Goal: Information Seeking & Learning: Learn about a topic

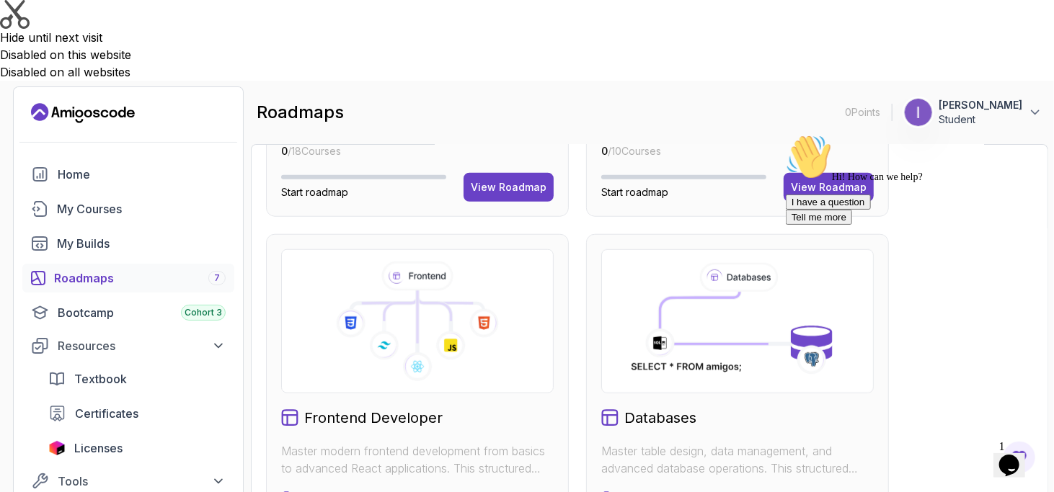
scroll to position [721, 0]
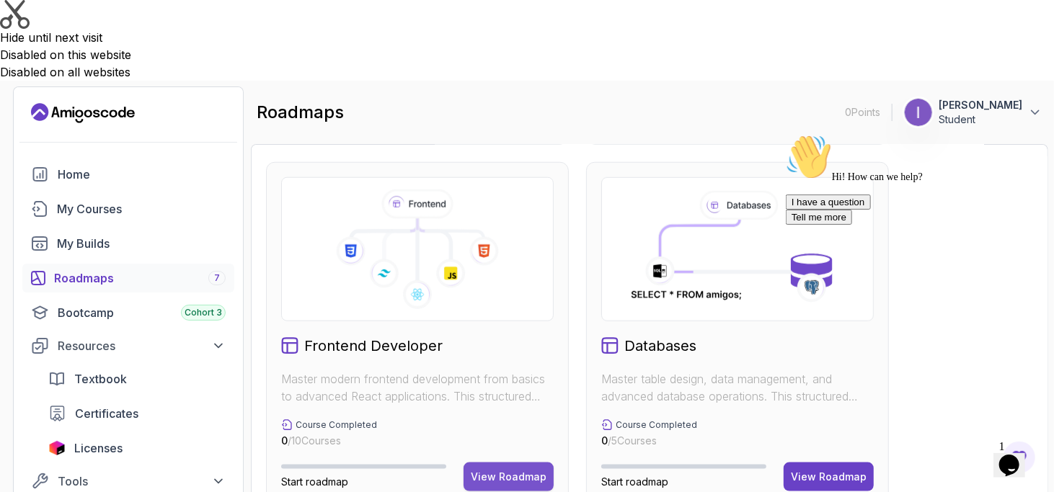
click at [487, 470] on div "View Roadmap" at bounding box center [509, 477] width 76 height 14
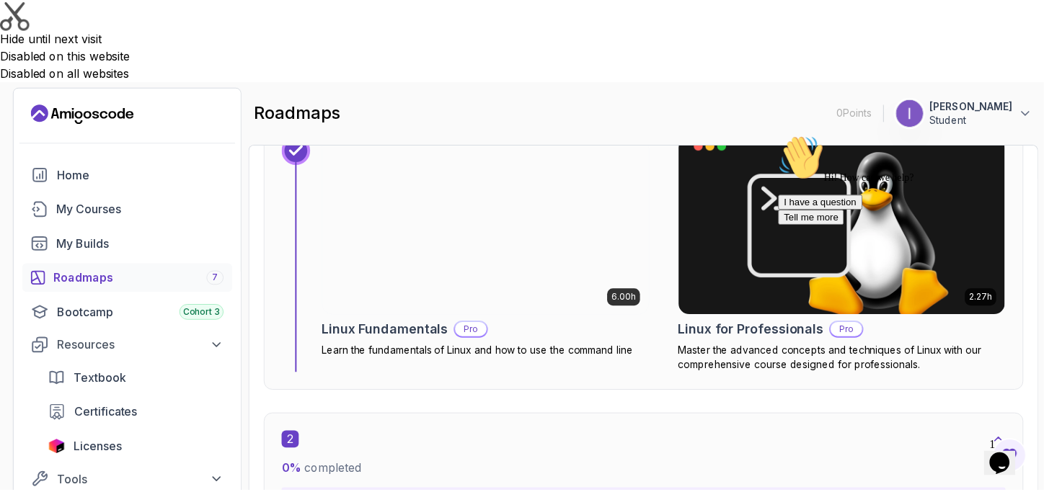
scroll to position [721, 0]
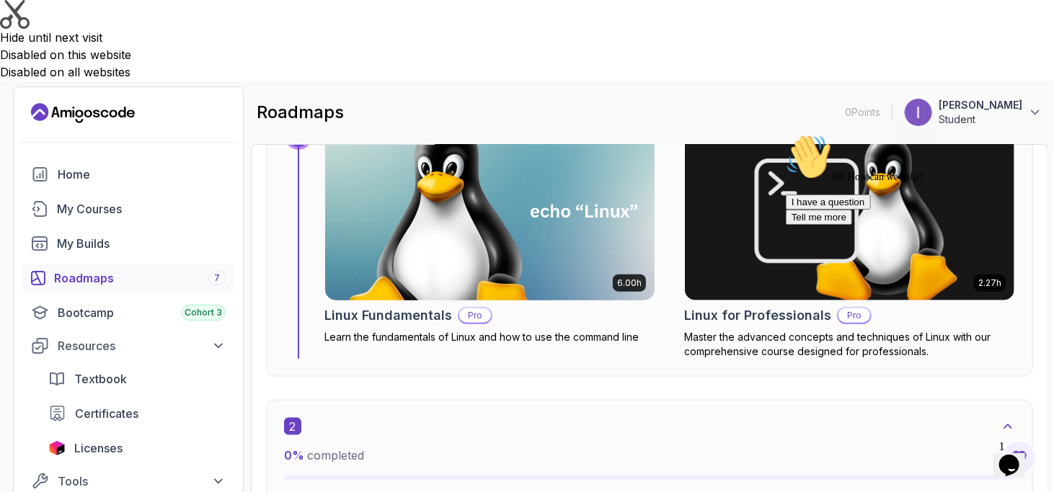
click at [476, 308] on p "Pro" at bounding box center [475, 315] width 32 height 14
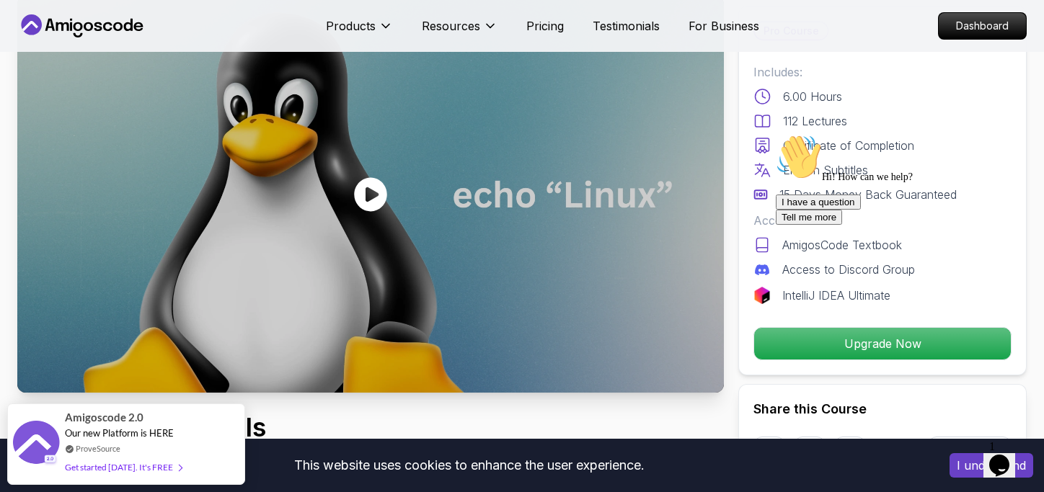
scroll to position [216, 0]
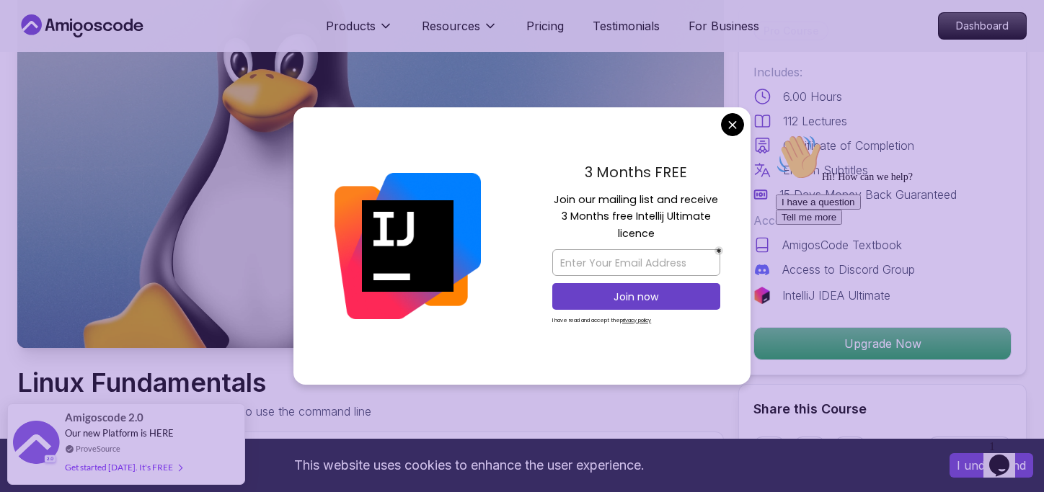
click at [775, 134] on icon "Chat attention grabber" at bounding box center [775, 134] width 0 height 0
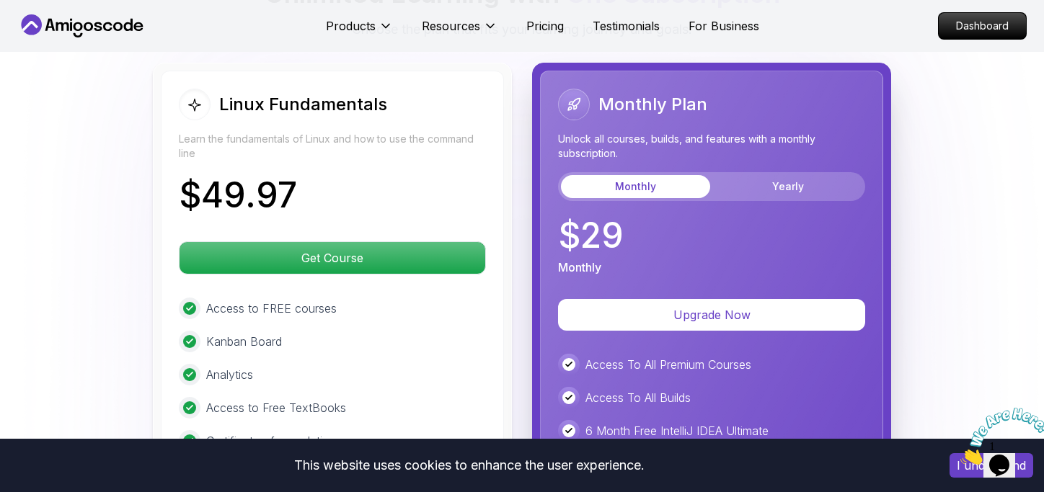
scroll to position [3315, 0]
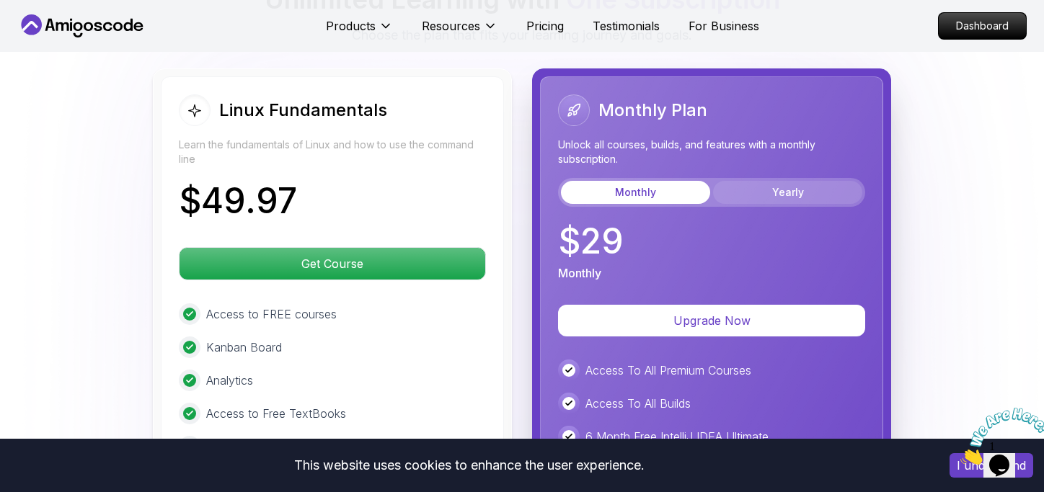
click at [804, 181] on button "Yearly" at bounding box center [787, 192] width 149 height 23
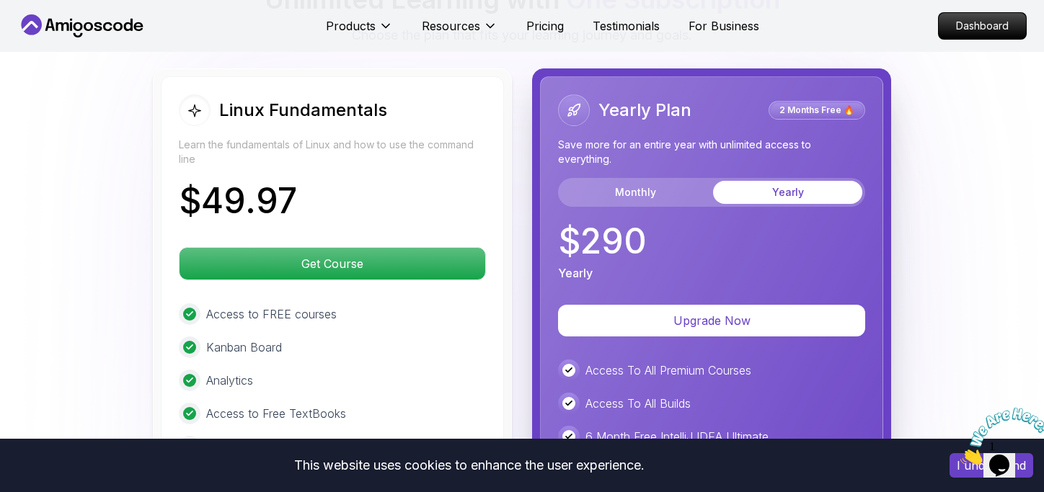
click at [663, 178] on div "Monthly Yearly" at bounding box center [711, 192] width 307 height 29
click at [649, 181] on button "Monthly" at bounding box center [635, 192] width 149 height 23
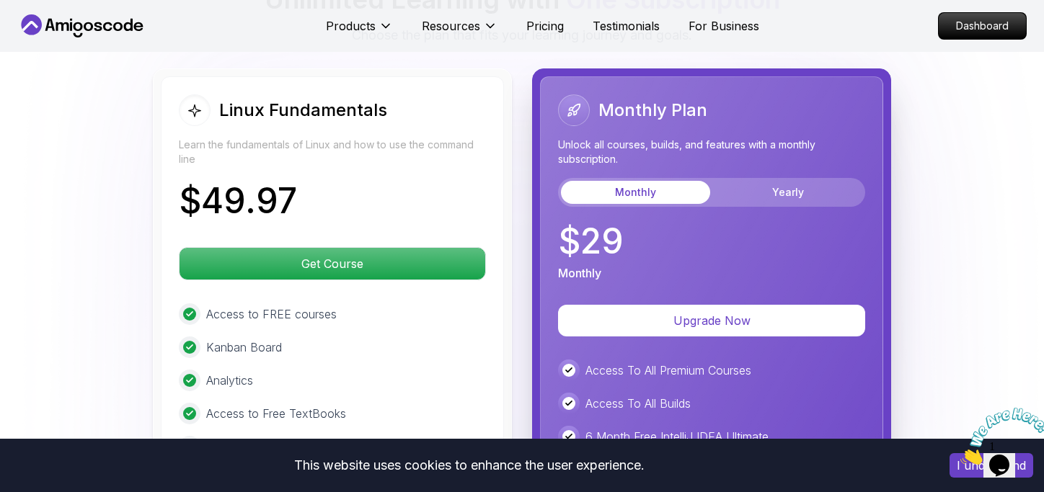
click at [568, 224] on p "$ 29" at bounding box center [591, 241] width 66 height 35
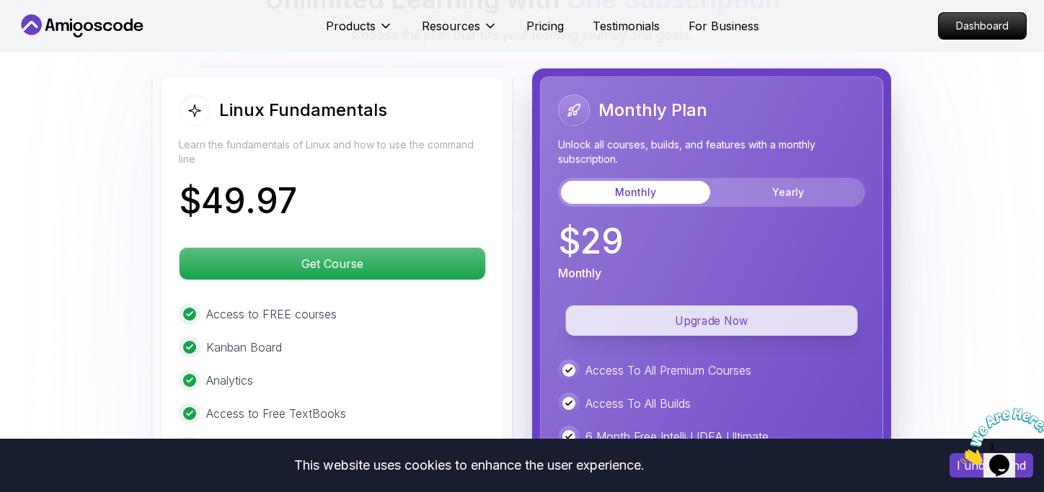
click at [703, 306] on p "Upgrade Now" at bounding box center [712, 321] width 292 height 30
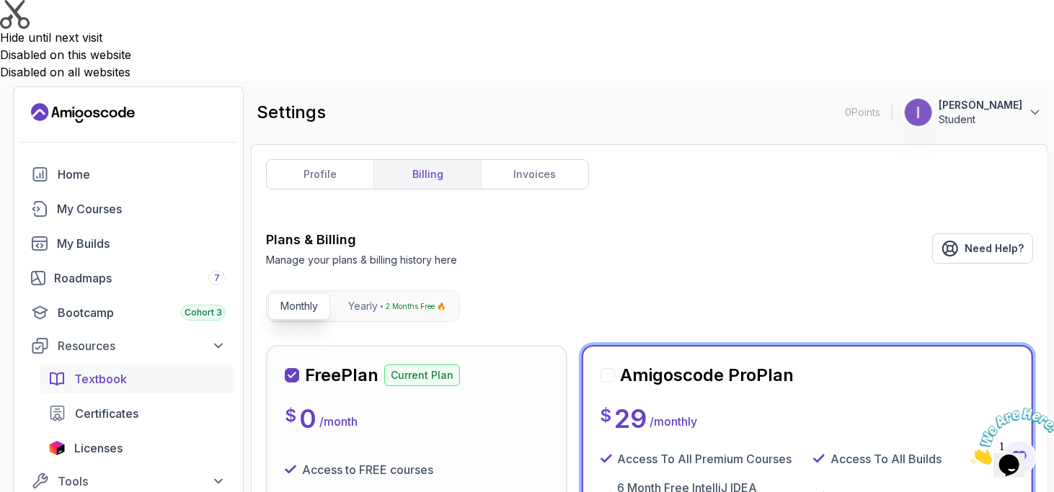
click at [143, 370] on div "Textbook" at bounding box center [149, 378] width 151 height 17
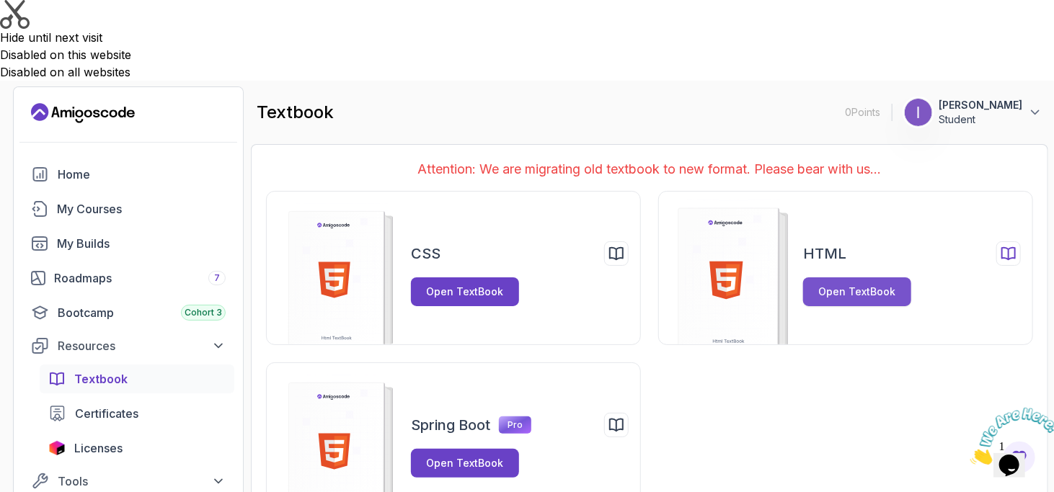
click at [832, 285] on div "Open TextBook" at bounding box center [857, 292] width 77 height 14
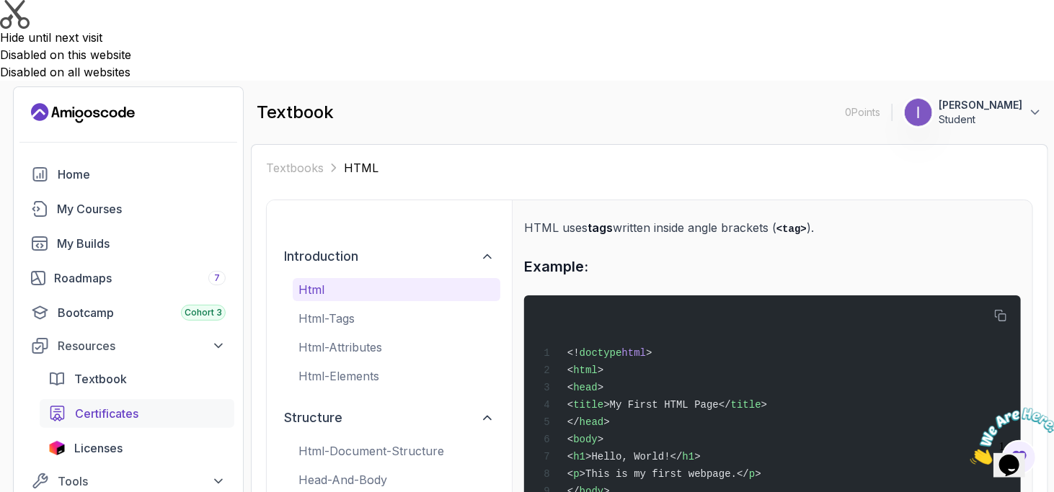
click at [109, 405] on span "Certificates" at bounding box center [106, 413] width 63 height 17
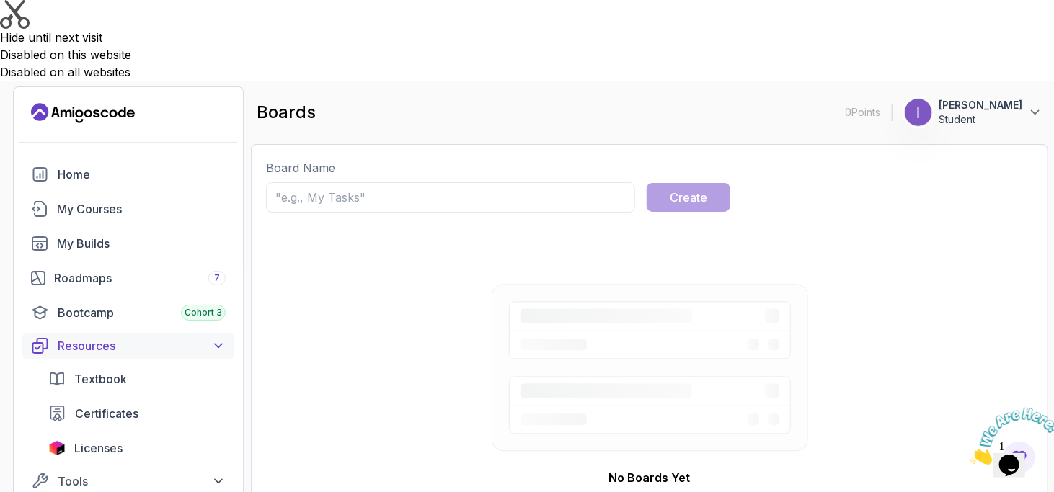
click at [105, 337] on div "Resources" at bounding box center [142, 345] width 168 height 17
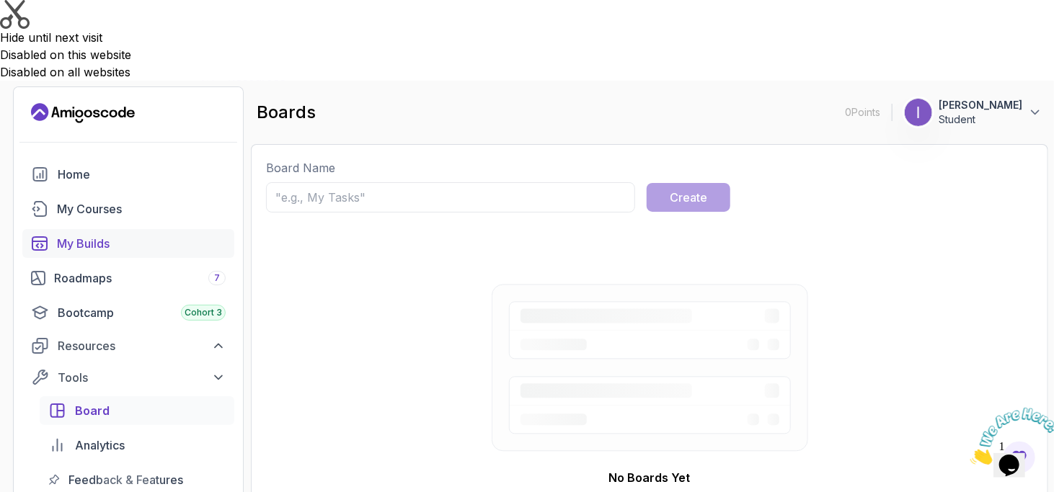
click at [99, 235] on div "My Builds" at bounding box center [141, 243] width 169 height 17
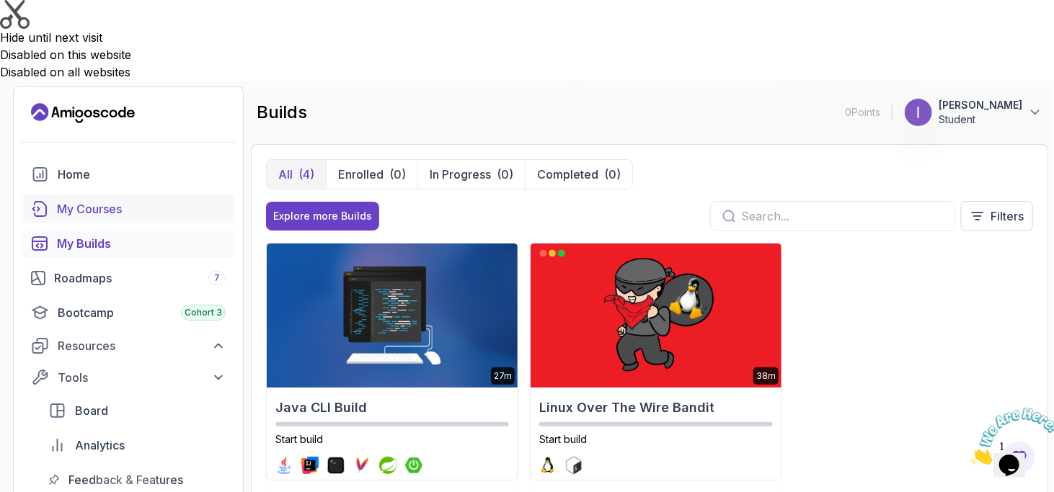
click at [105, 200] on div "My Courses" at bounding box center [141, 208] width 169 height 17
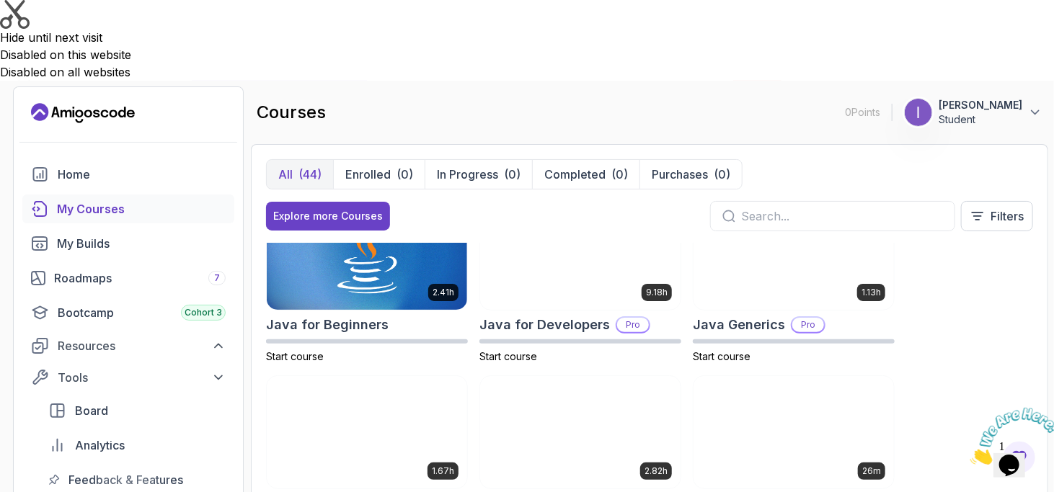
scroll to position [1081, 0]
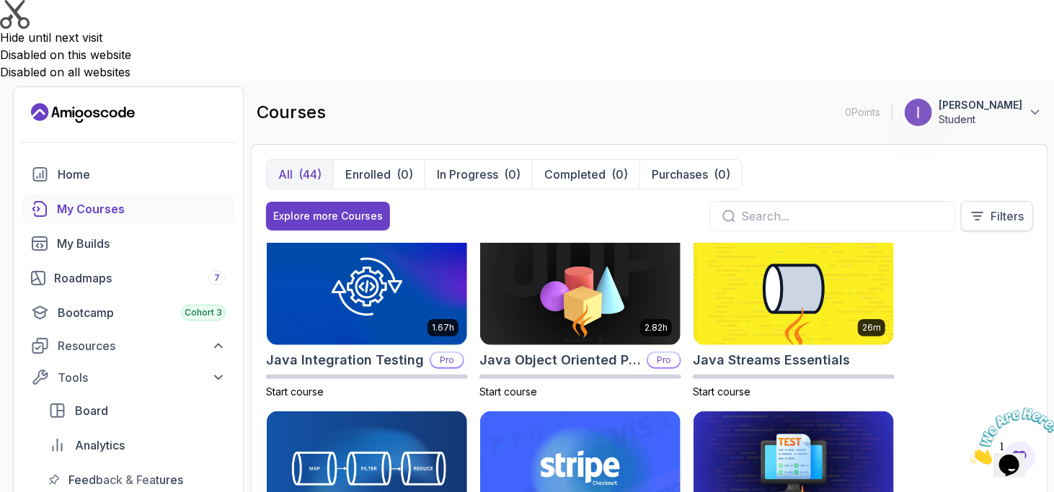
click at [986, 201] on button "Filters" at bounding box center [997, 216] width 72 height 30
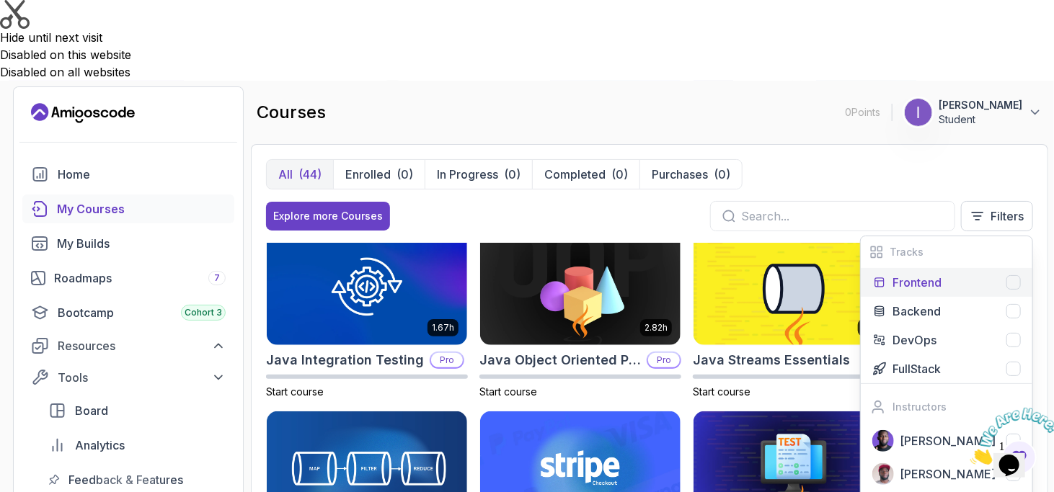
click at [935, 274] on p "Frontend" at bounding box center [916, 282] width 49 height 17
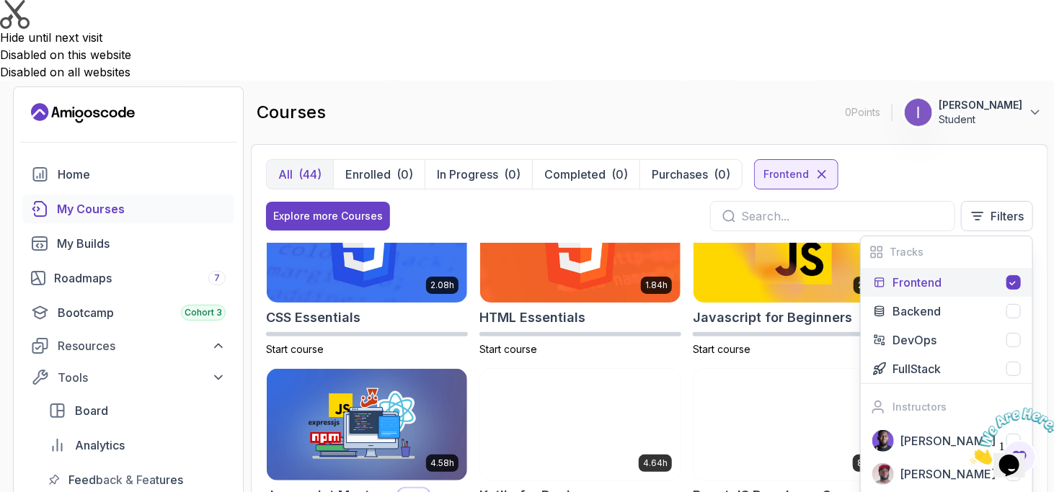
scroll to position [52, 0]
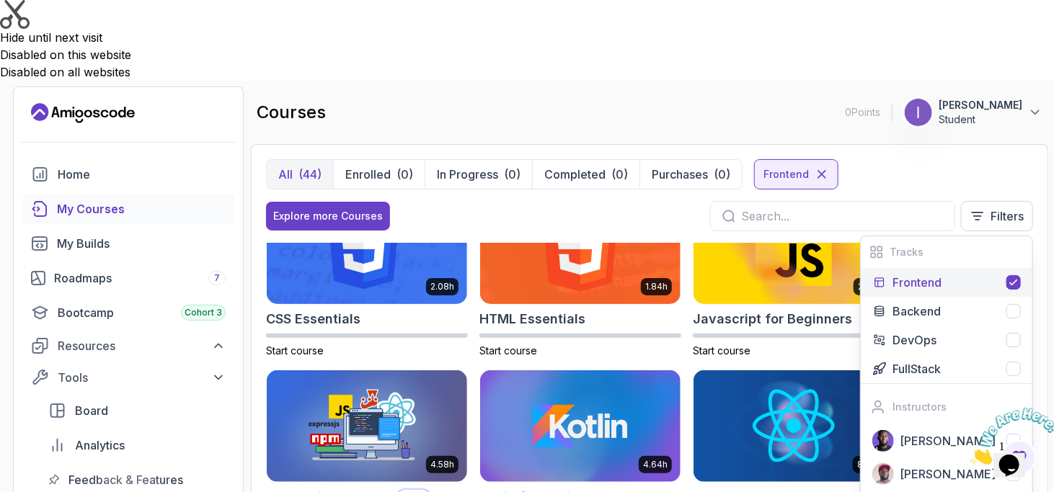
click at [963, 159] on div "All (44) Enrolled (0) In Progress (0) Completed (0) Purchases (0) Frontend" at bounding box center [649, 174] width 767 height 30
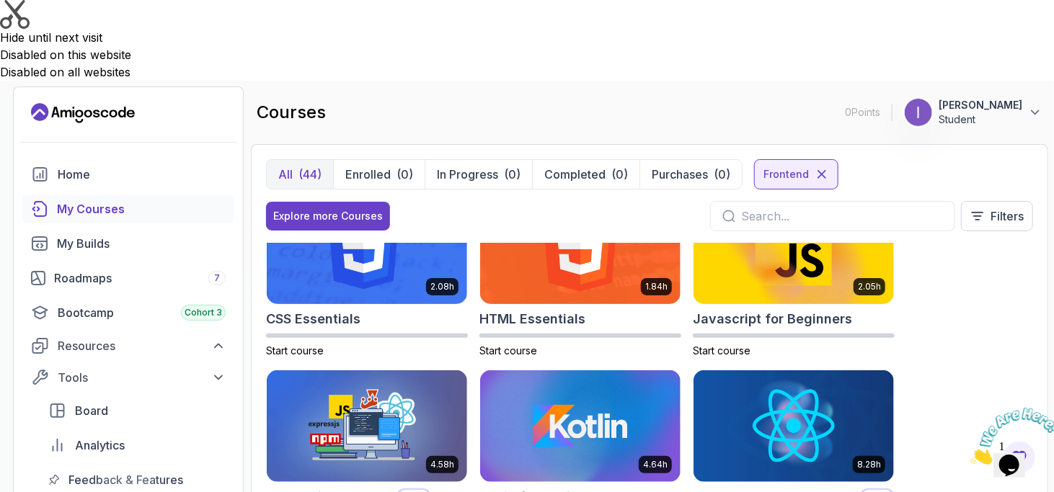
scroll to position [0, 0]
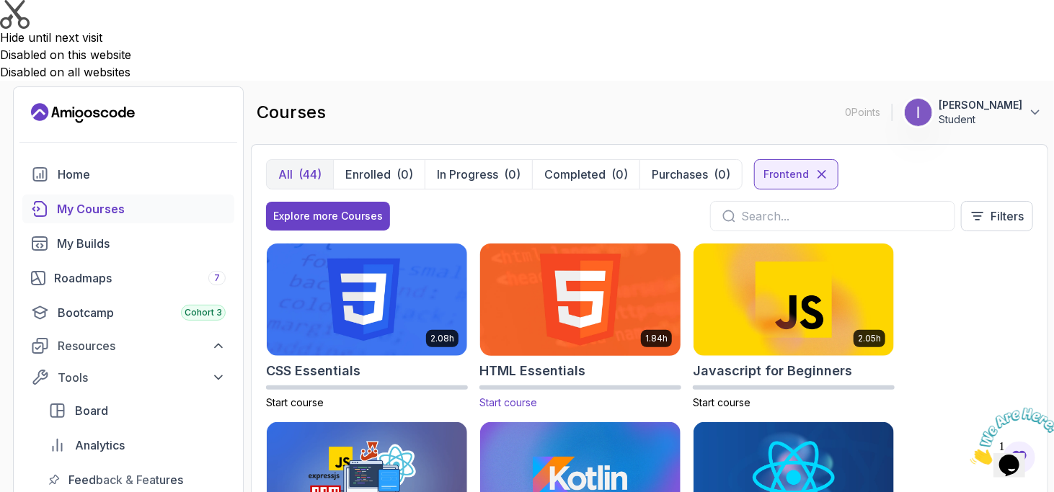
click at [575, 241] on img at bounding box center [580, 299] width 210 height 117
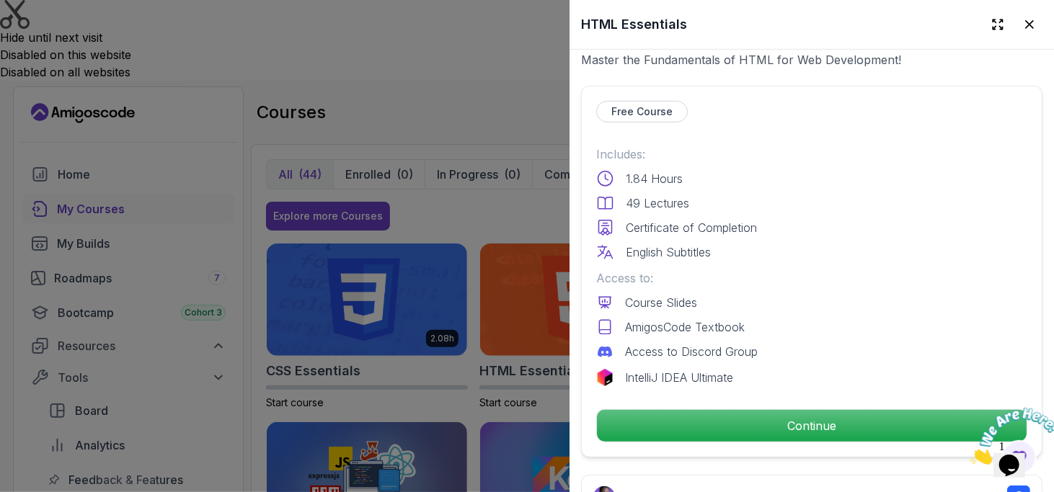
scroll to position [360, 0]
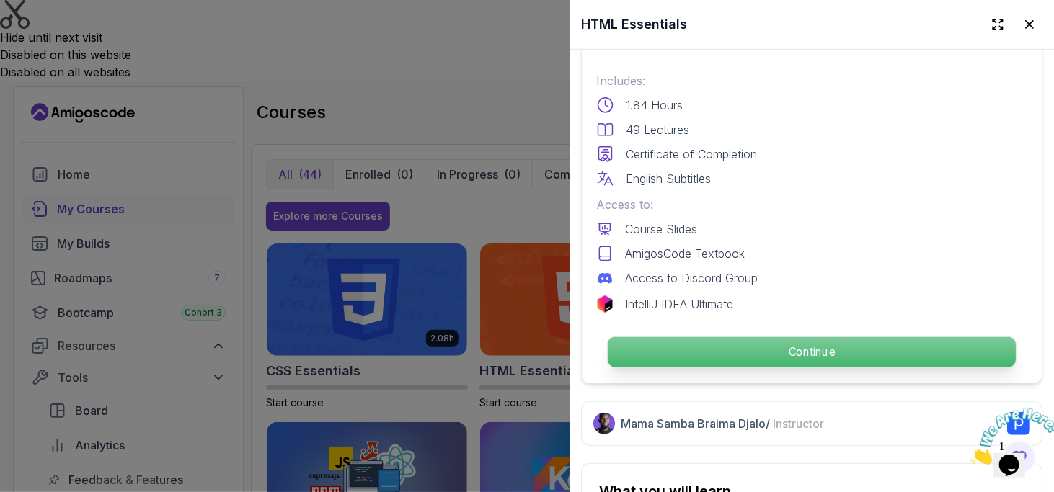
click at [830, 356] on p "Continue" at bounding box center [812, 352] width 408 height 30
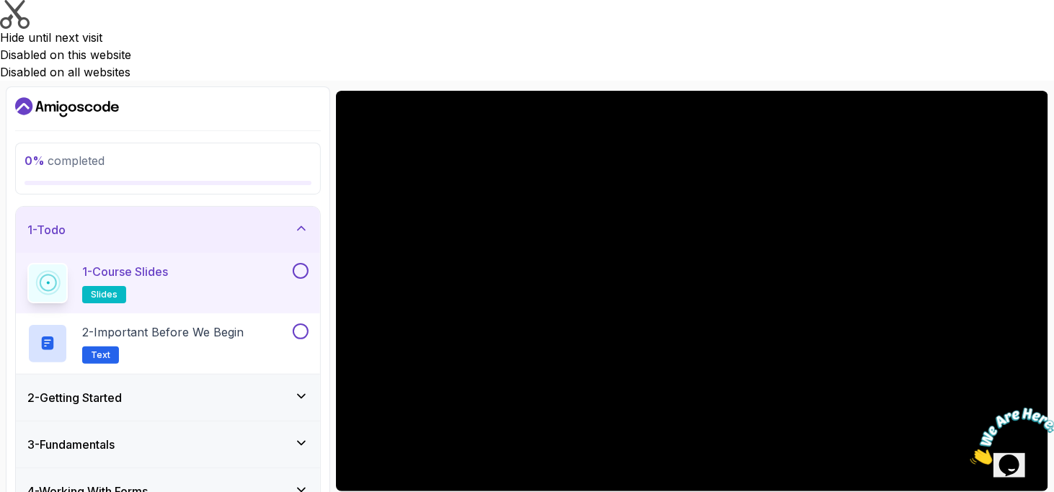
scroll to position [141, 0]
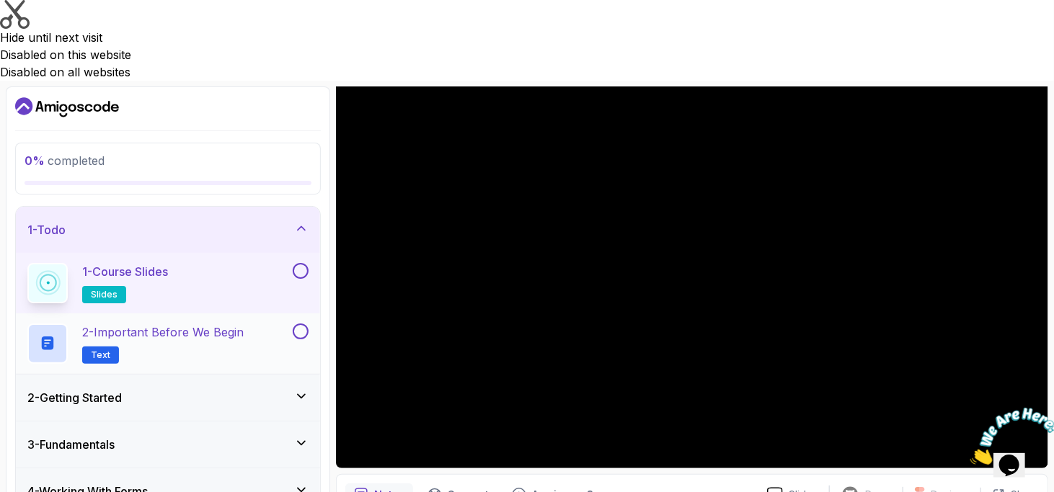
click at [298, 324] on button at bounding box center [301, 332] width 16 height 16
click at [300, 263] on button at bounding box center [301, 271] width 16 height 16
click at [372, 484] on div "Notes" at bounding box center [379, 495] width 68 height 23
click at [360, 488] on icon "notes button" at bounding box center [361, 495] width 14 height 14
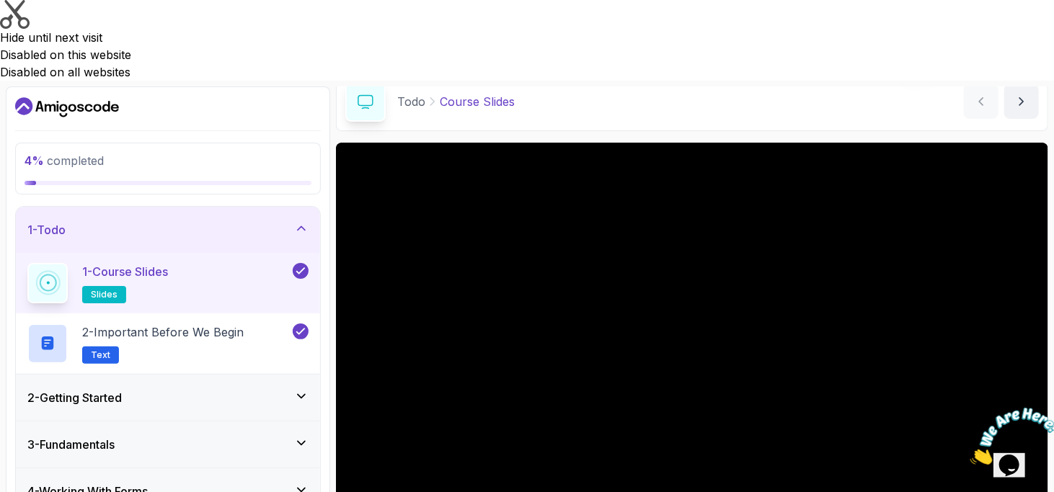
scroll to position [0, 0]
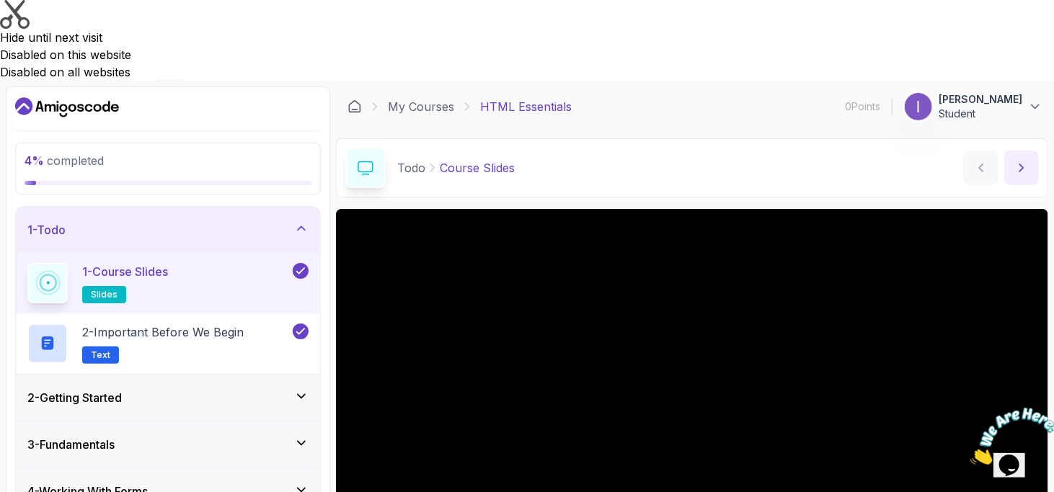
click at [1029, 151] on button "next content" at bounding box center [1021, 168] width 35 height 35
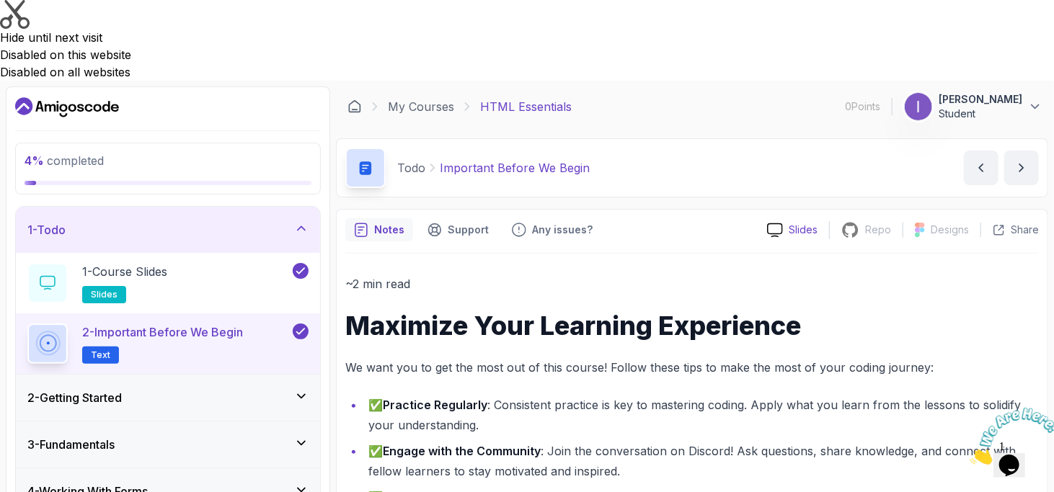
click at [776, 223] on icon at bounding box center [775, 230] width 16 height 15
click at [365, 223] on icon "notes button" at bounding box center [361, 230] width 14 height 14
click at [369, 218] on div "Notes" at bounding box center [379, 229] width 68 height 23
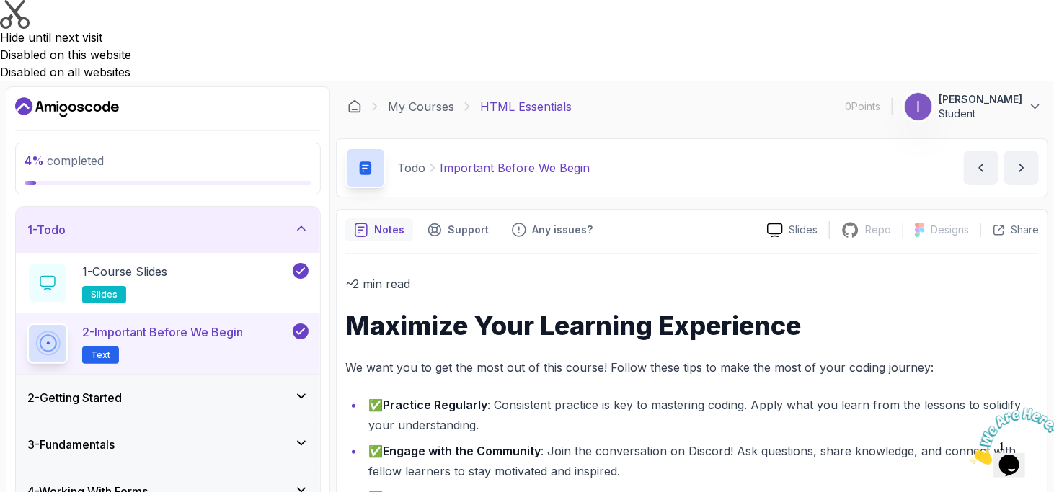
click at [369, 218] on div "Notes" at bounding box center [379, 229] width 68 height 23
click at [984, 161] on icon "previous content" at bounding box center [981, 168] width 14 height 14
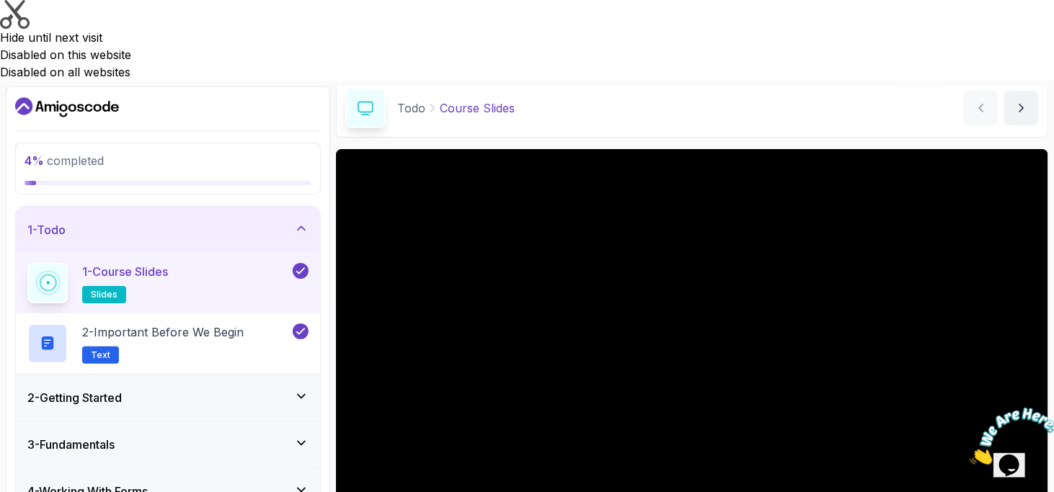
scroll to position [141, 0]
